Goal: Transaction & Acquisition: Purchase product/service

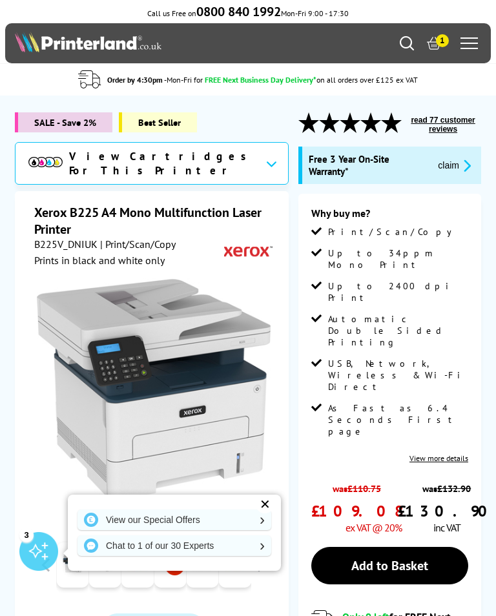
scroll to position [15, 0]
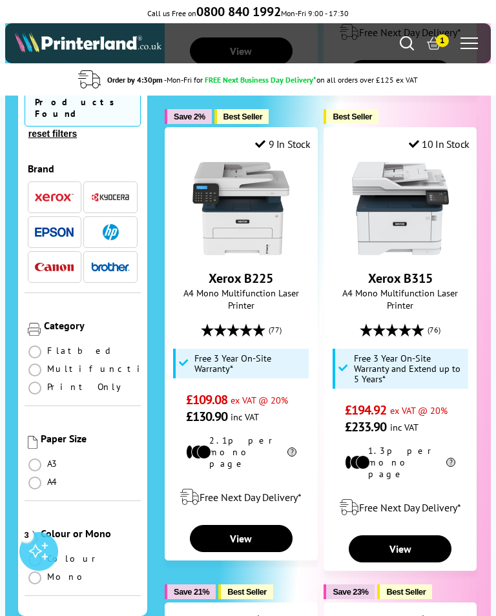
scroll to position [745, 0]
click at [406, 270] on link "Xerox B315" at bounding box center [400, 278] width 65 height 17
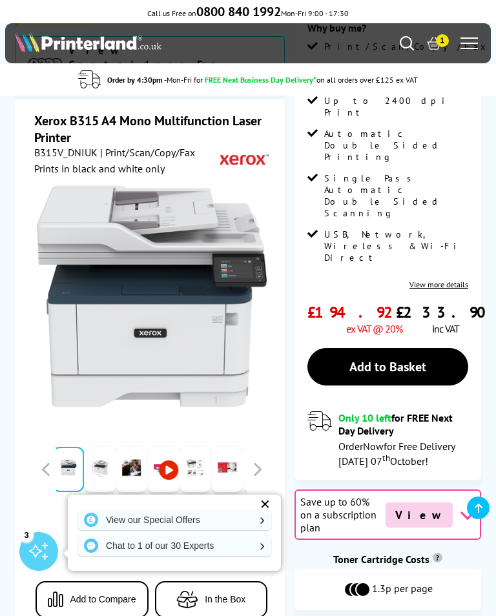
scroll to position [183, 0]
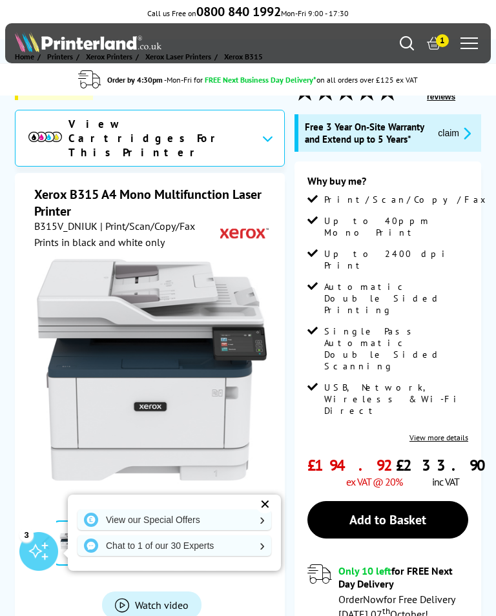
scroll to position [47, 0]
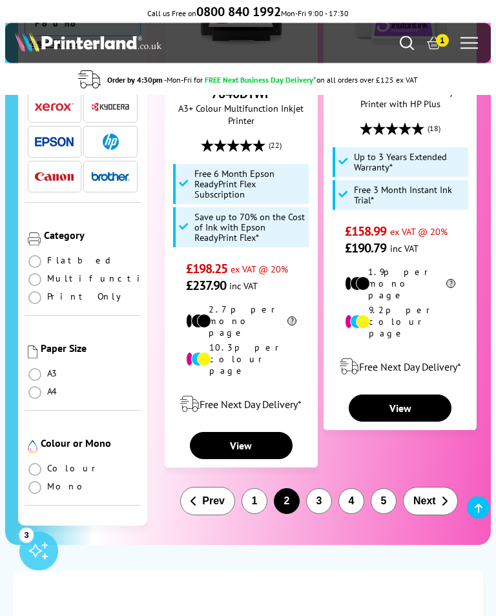
scroll to position [3122, 0]
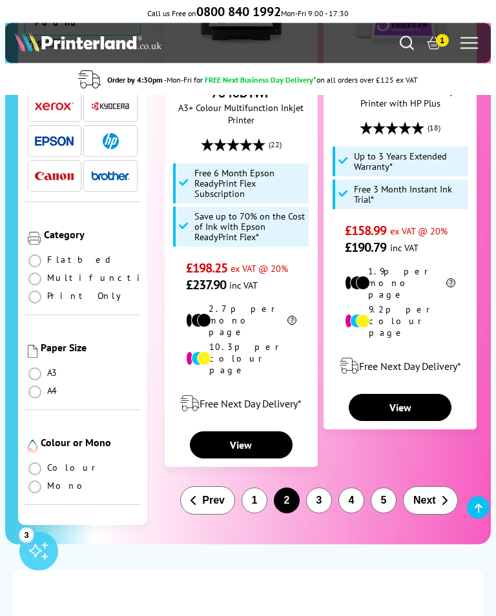
click at [257, 488] on button "1" at bounding box center [255, 501] width 26 height 26
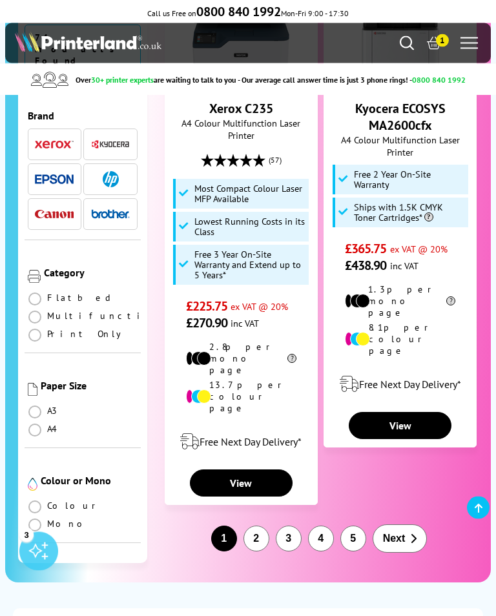
scroll to position [3214, 0]
click at [257, 526] on button "2" at bounding box center [256, 539] width 26 height 26
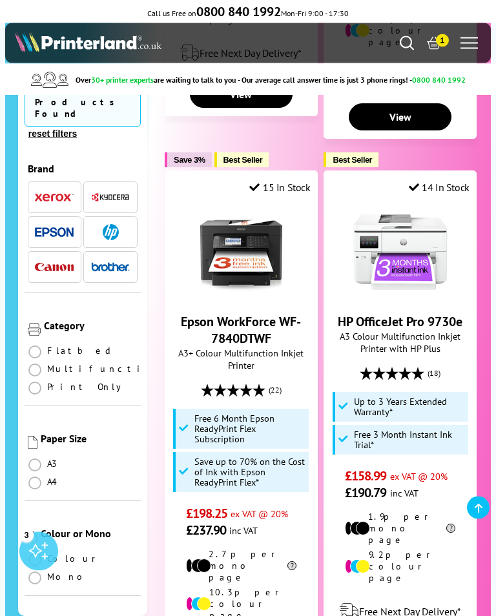
scroll to position [2892, 0]
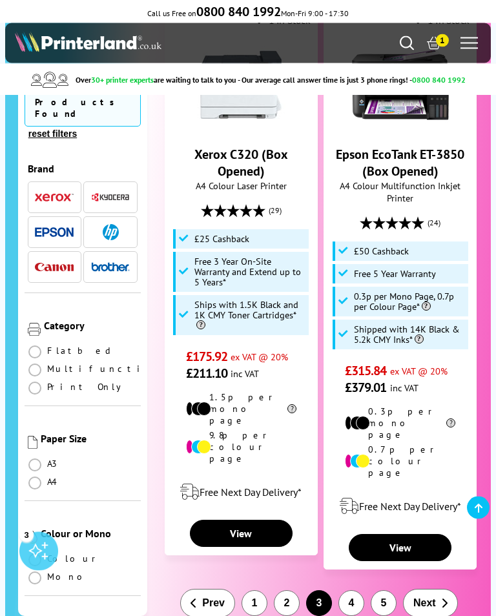
scroll to position [3070, 0]
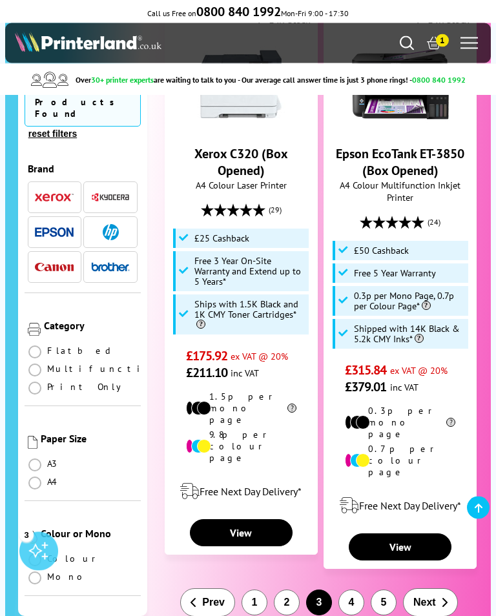
click at [353, 590] on button "4" at bounding box center [351, 603] width 26 height 26
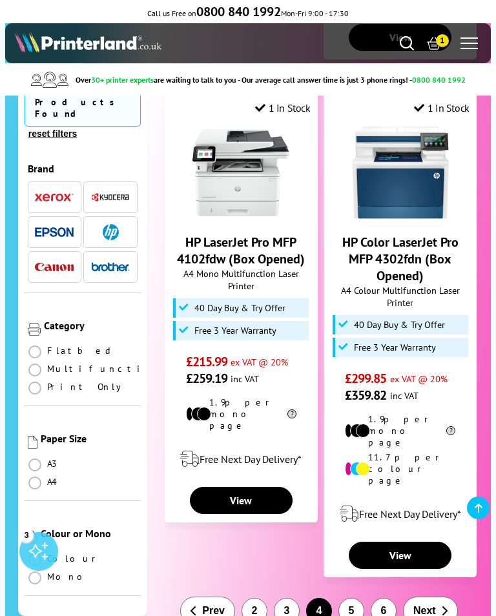
scroll to position [3024, 0]
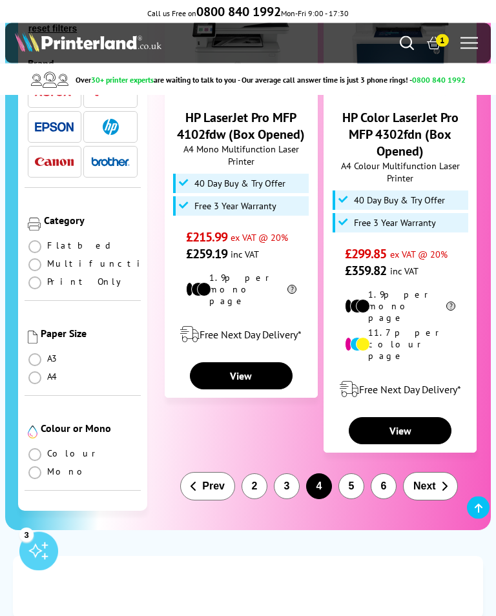
click at [356, 474] on button "5" at bounding box center [351, 487] width 26 height 26
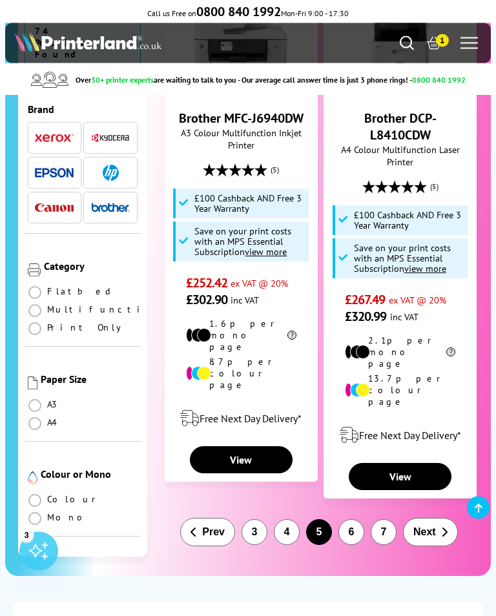
scroll to position [3029, 0]
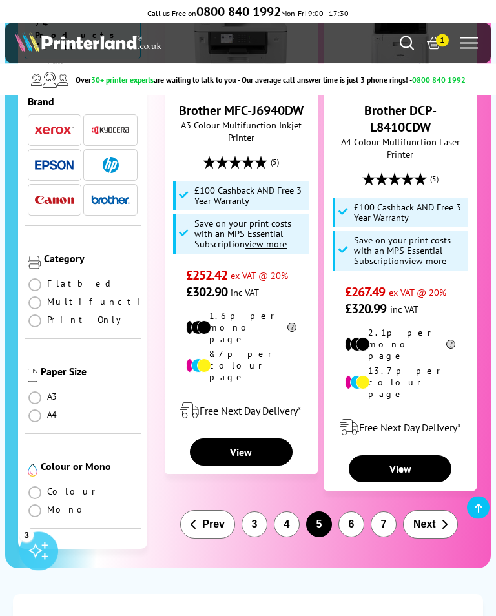
click at [351, 512] on button "6" at bounding box center [351, 525] width 26 height 26
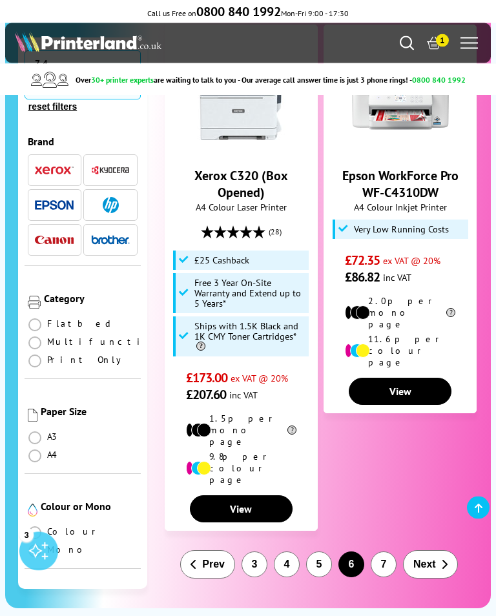
scroll to position [2895, 0]
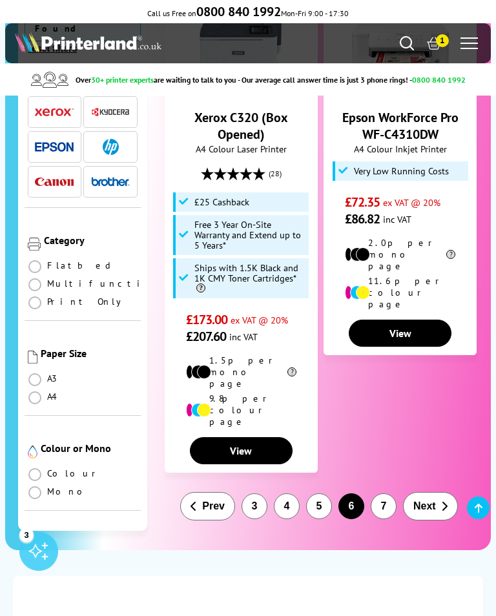
click at [392, 493] on button "7" at bounding box center [384, 506] width 26 height 26
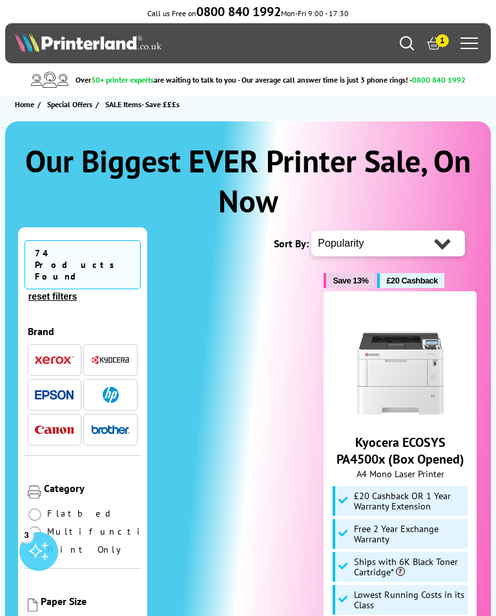
click at [48, 356] on img "button" at bounding box center [54, 360] width 39 height 9
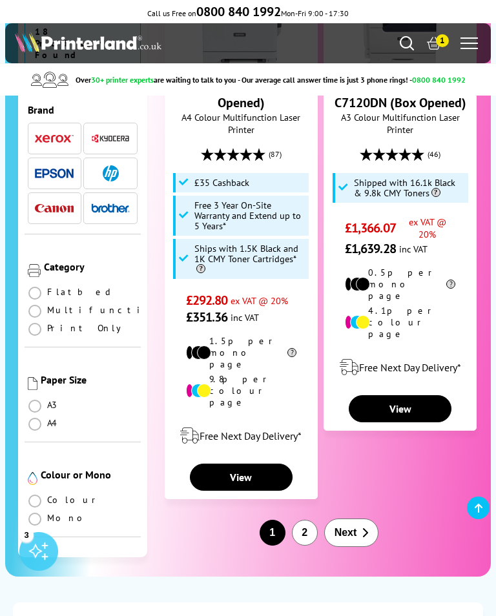
scroll to position [3235, 0]
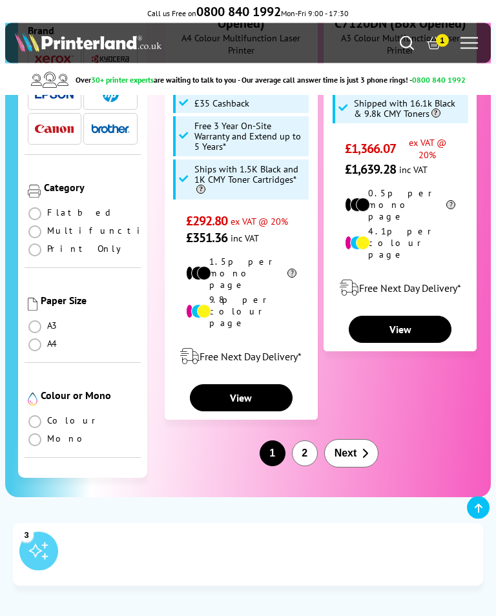
click at [305, 441] on button "2" at bounding box center [305, 454] width 26 height 26
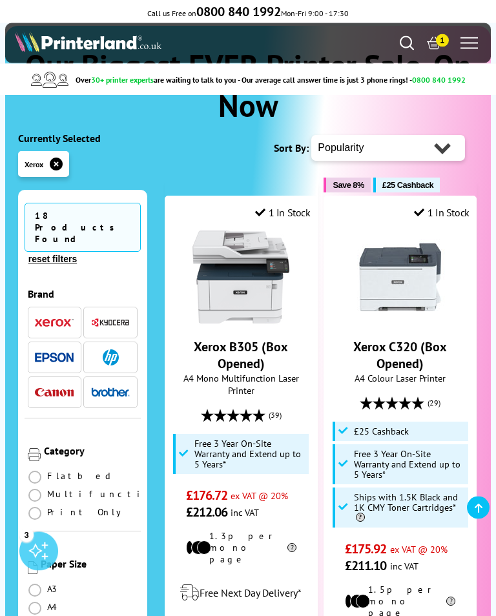
scroll to position [96, 0]
click at [52, 318] on img "button" at bounding box center [54, 322] width 39 height 9
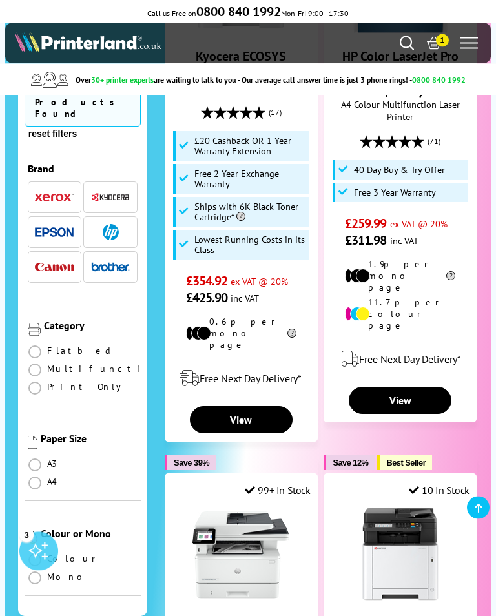
scroll to position [1549, 0]
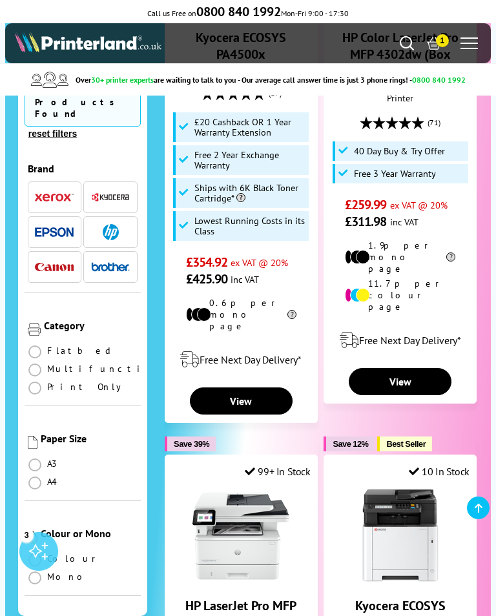
click at [55, 193] on img "button" at bounding box center [54, 197] width 39 height 9
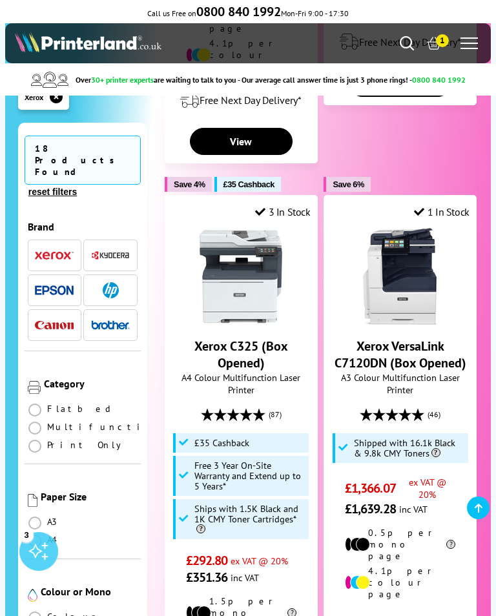
scroll to position [2914, 0]
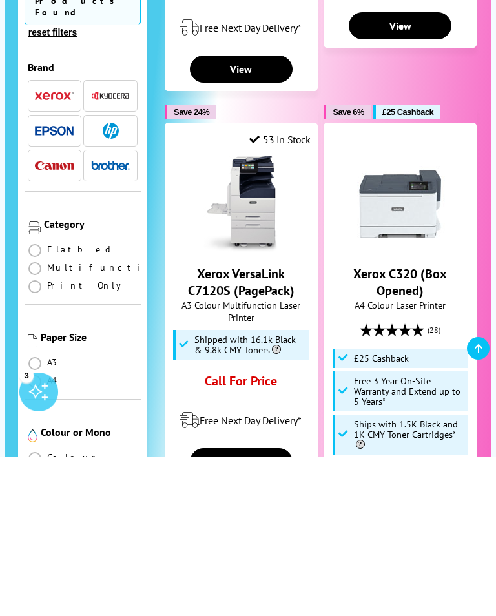
scroll to position [1455, 0]
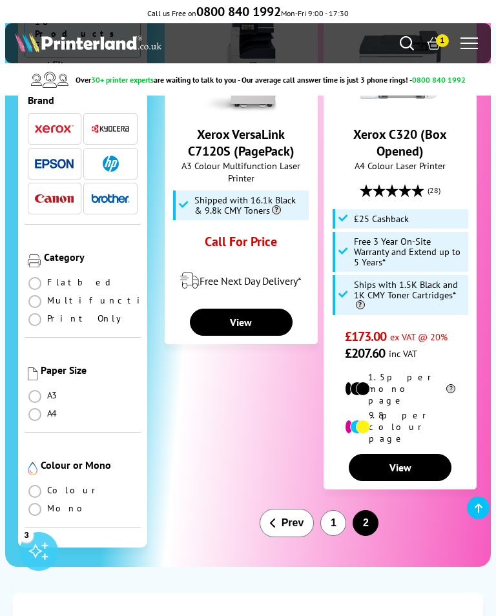
click at [335, 510] on button "1" at bounding box center [333, 523] width 26 height 26
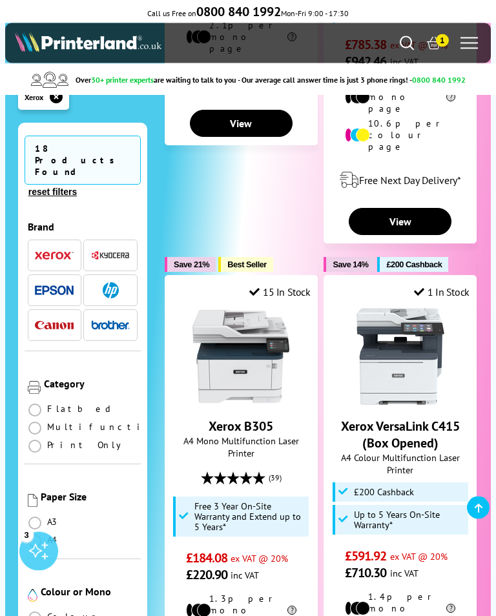
scroll to position [1771, 0]
click at [253, 435] on span "A4 Mono Multifunction Laser Printer" at bounding box center [241, 447] width 138 height 25
click at [260, 308] on img at bounding box center [240, 356] width 97 height 97
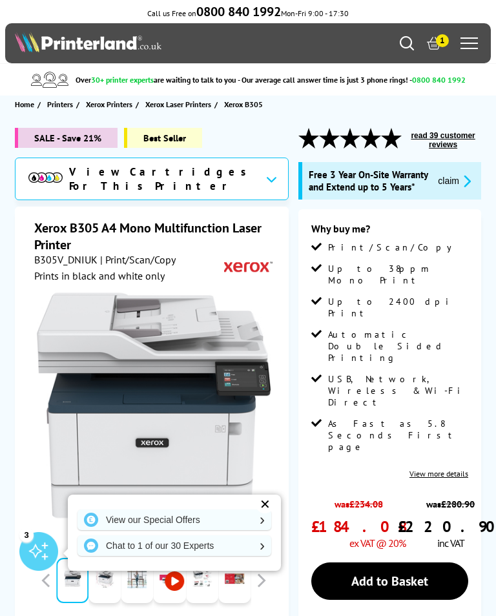
click at [260, 525] on link "View our Special Offers" at bounding box center [174, 520] width 194 height 21
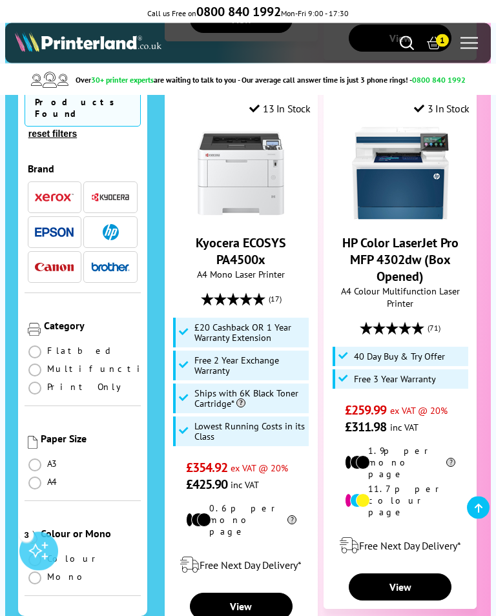
scroll to position [1313, 0]
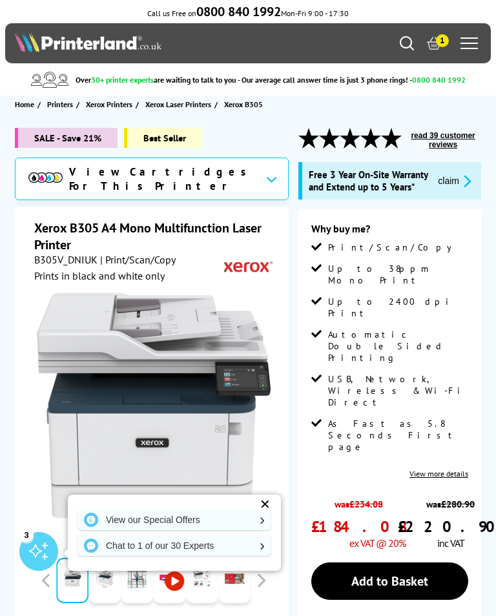
click at [446, 12] on div "Call us Free on 0800 840 1992 Mon-Fri 9:00 - 17:30" at bounding box center [248, 11] width 496 height 23
click at [437, 46] on span "1" at bounding box center [442, 40] width 13 height 13
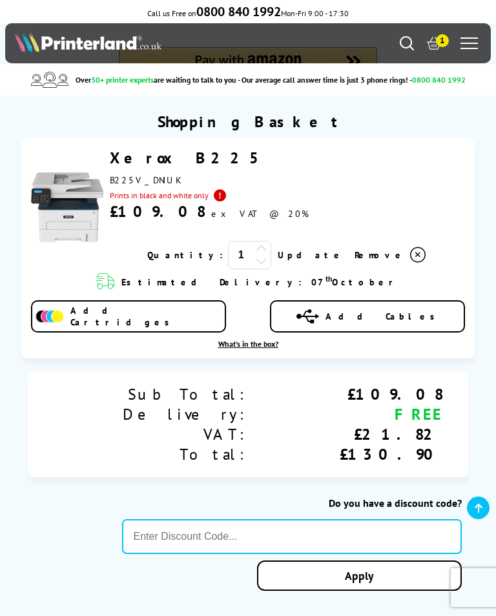
scroll to position [219, 0]
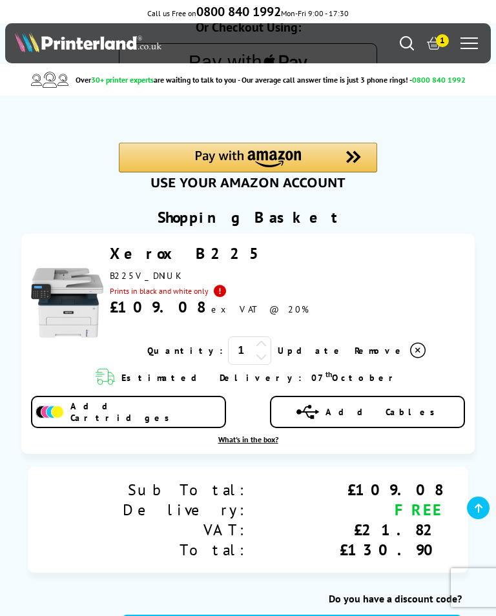
click at [410, 354] on icon at bounding box center [417, 350] width 15 height 15
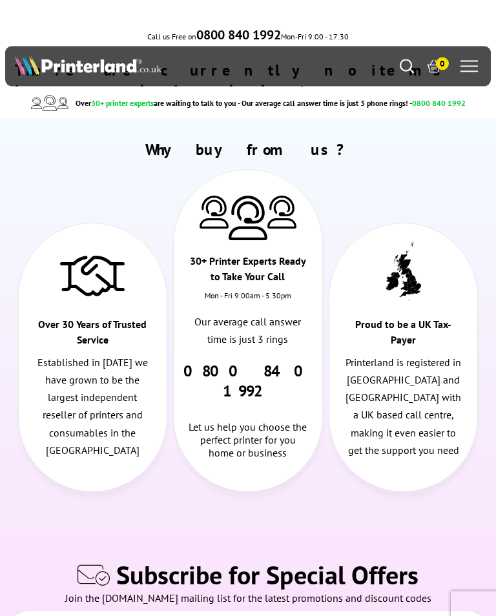
scroll to position [0, 0]
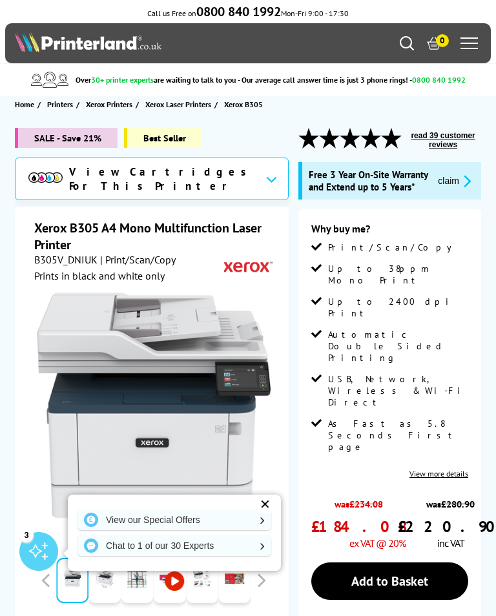
click at [263, 499] on div "✕" at bounding box center [265, 504] width 18 height 18
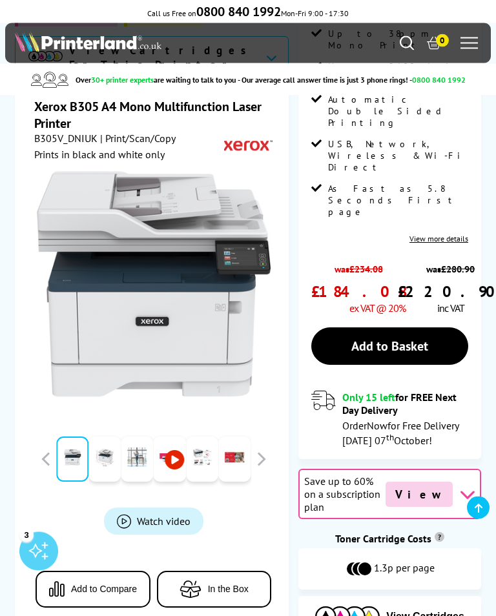
scroll to position [235, 0]
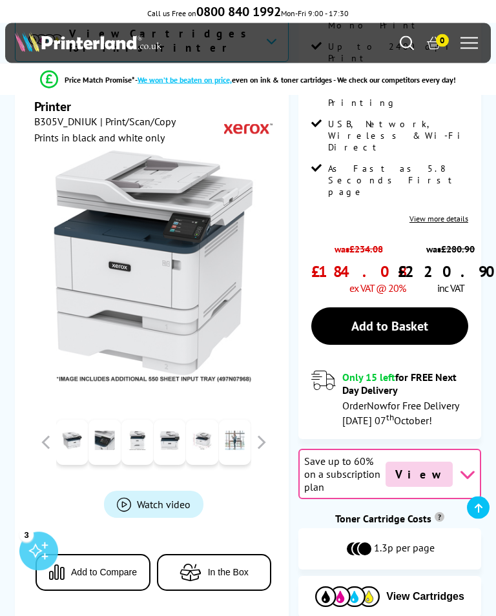
scroll to position [255, 0]
click at [387, 307] on link "Add to Basket" at bounding box center [389, 325] width 157 height 37
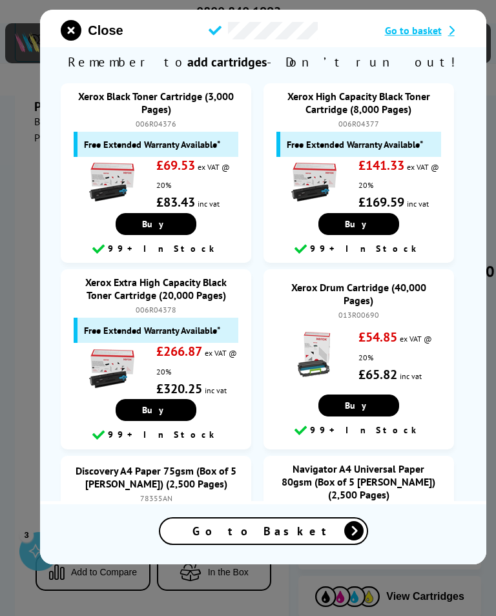
click at [70, 24] on icon "close modal" at bounding box center [71, 30] width 21 height 21
